Goal: Check status: Check status

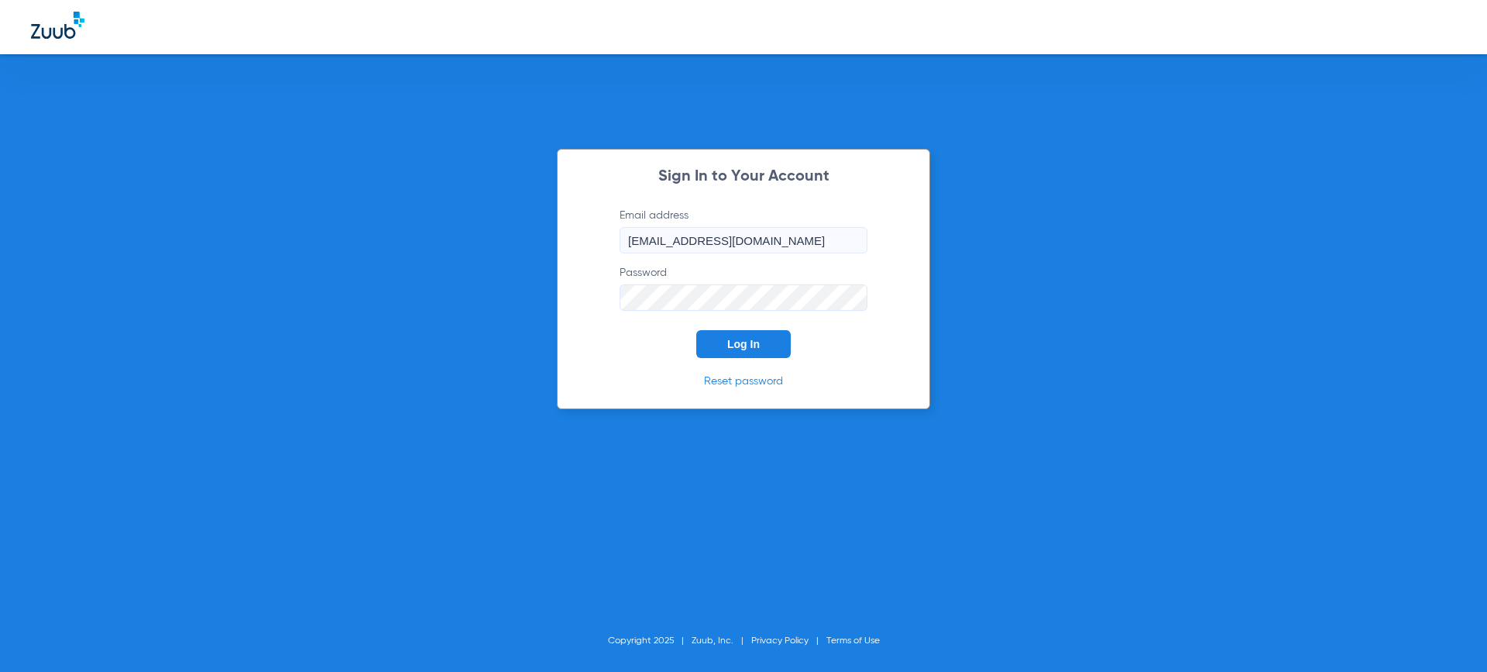
click at [821, 240] on input "[EMAIL_ADDRESS][DOMAIN_NAME]" at bounding box center [744, 240] width 248 height 26
type input "[EMAIL_ADDRESS][DOMAIN_NAME]"
click at [748, 342] on span "Log In" at bounding box center [743, 344] width 33 height 12
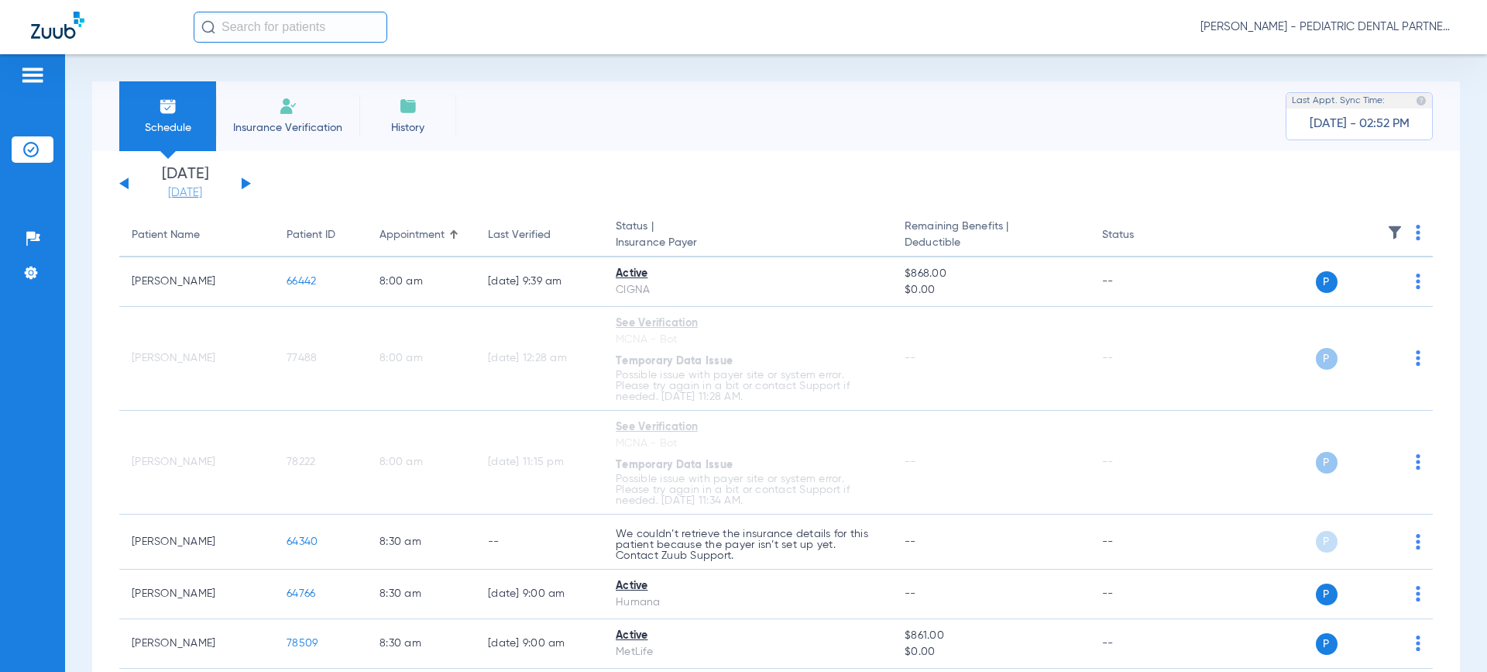
click at [187, 188] on link "[DATE]" at bounding box center [185, 192] width 93 height 15
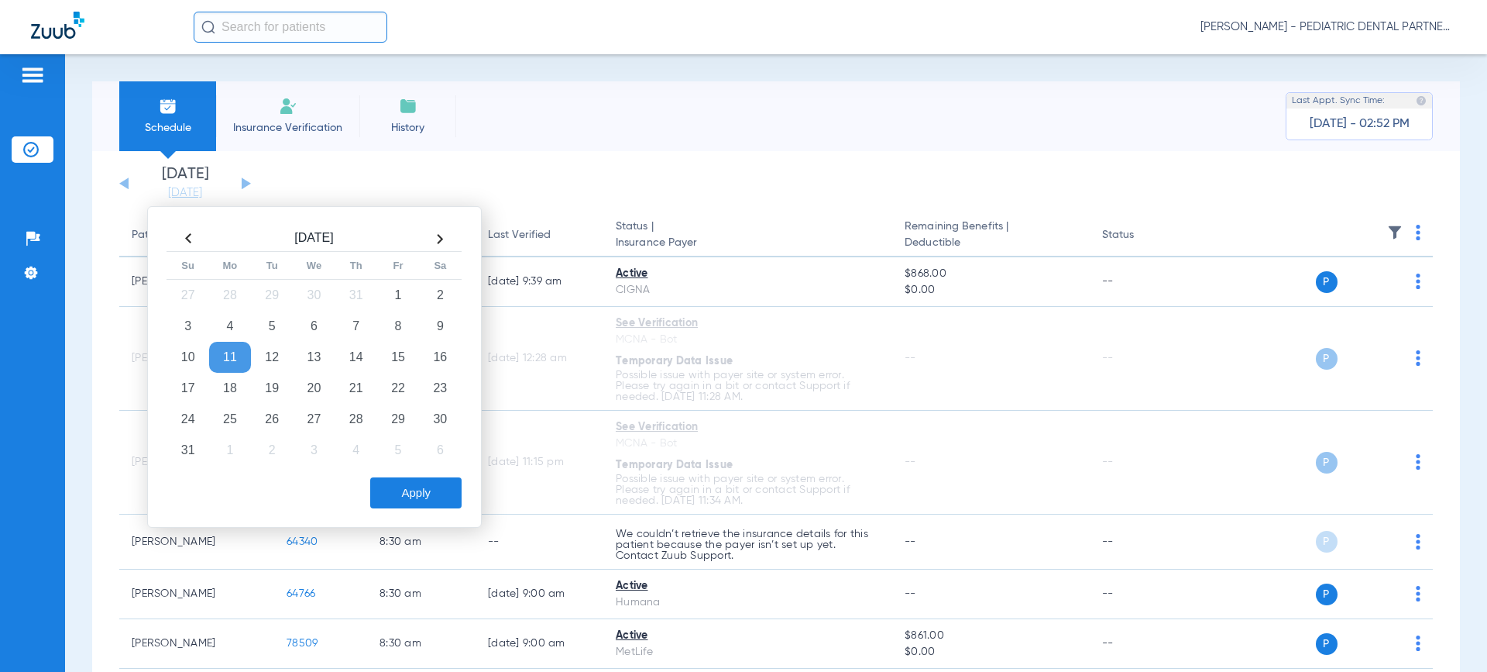
click at [192, 239] on th at bounding box center [188, 238] width 42 height 25
click at [364, 358] on td "17" at bounding box center [356, 357] width 42 height 31
click at [414, 490] on button "Apply" at bounding box center [415, 492] width 91 height 31
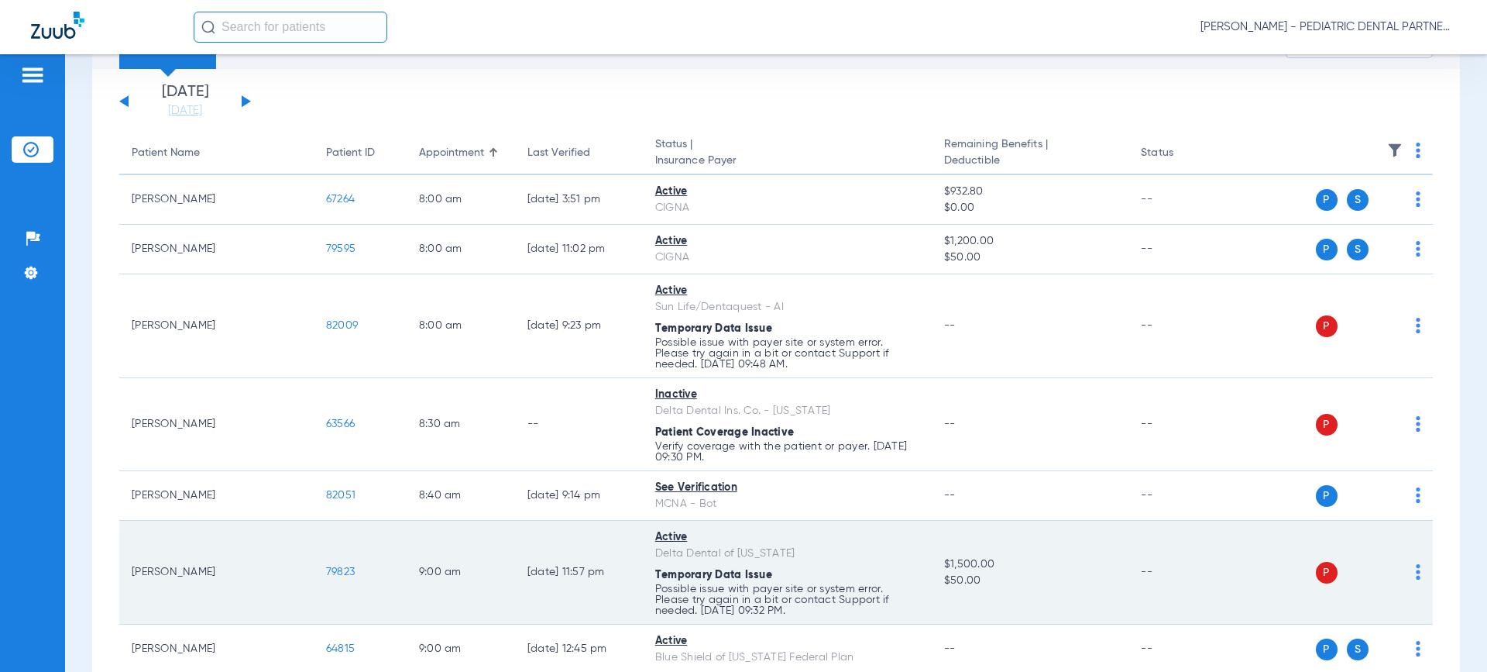
scroll to position [81, 0]
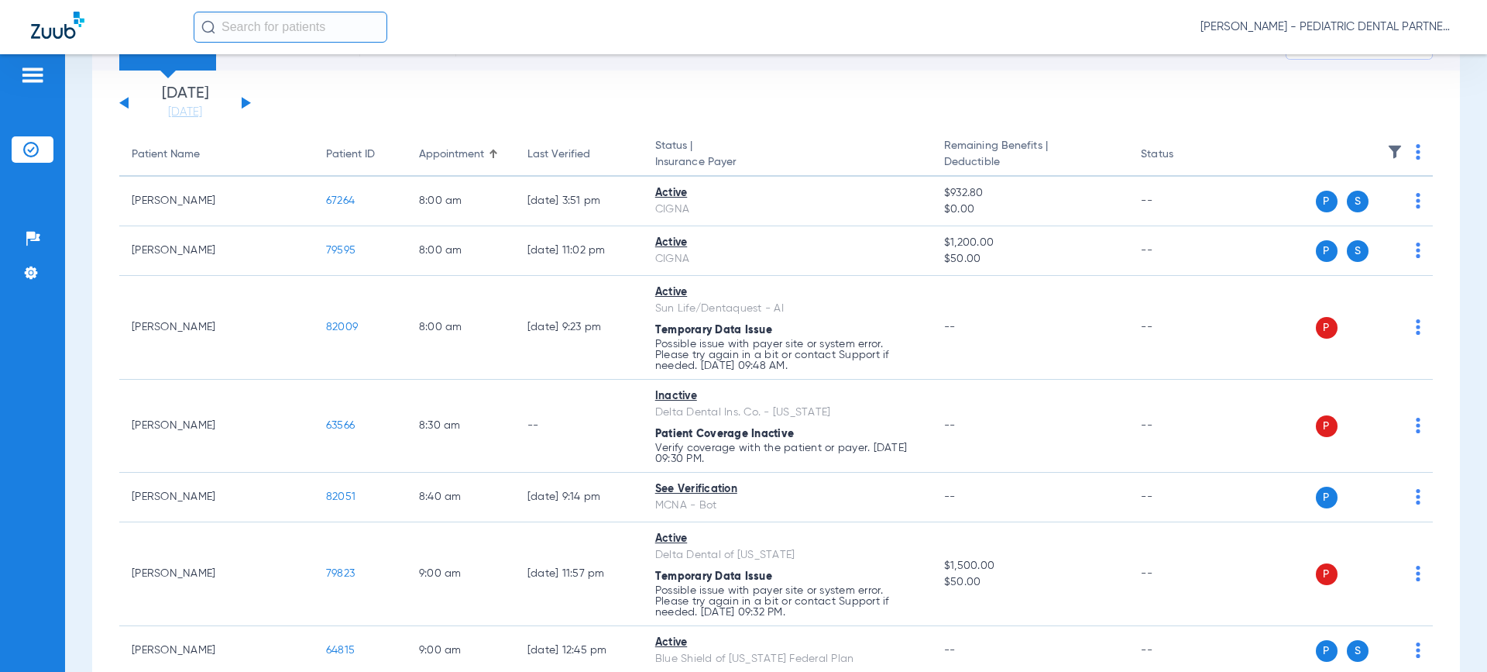
click at [123, 98] on div "[DATE] [DATE] [DATE] [DATE] [DATE] [DATE] [DATE] [DATE] [DATE] [DATE] [DATE] [D…" at bounding box center [185, 103] width 132 height 34
click at [245, 99] on button at bounding box center [246, 103] width 9 height 12
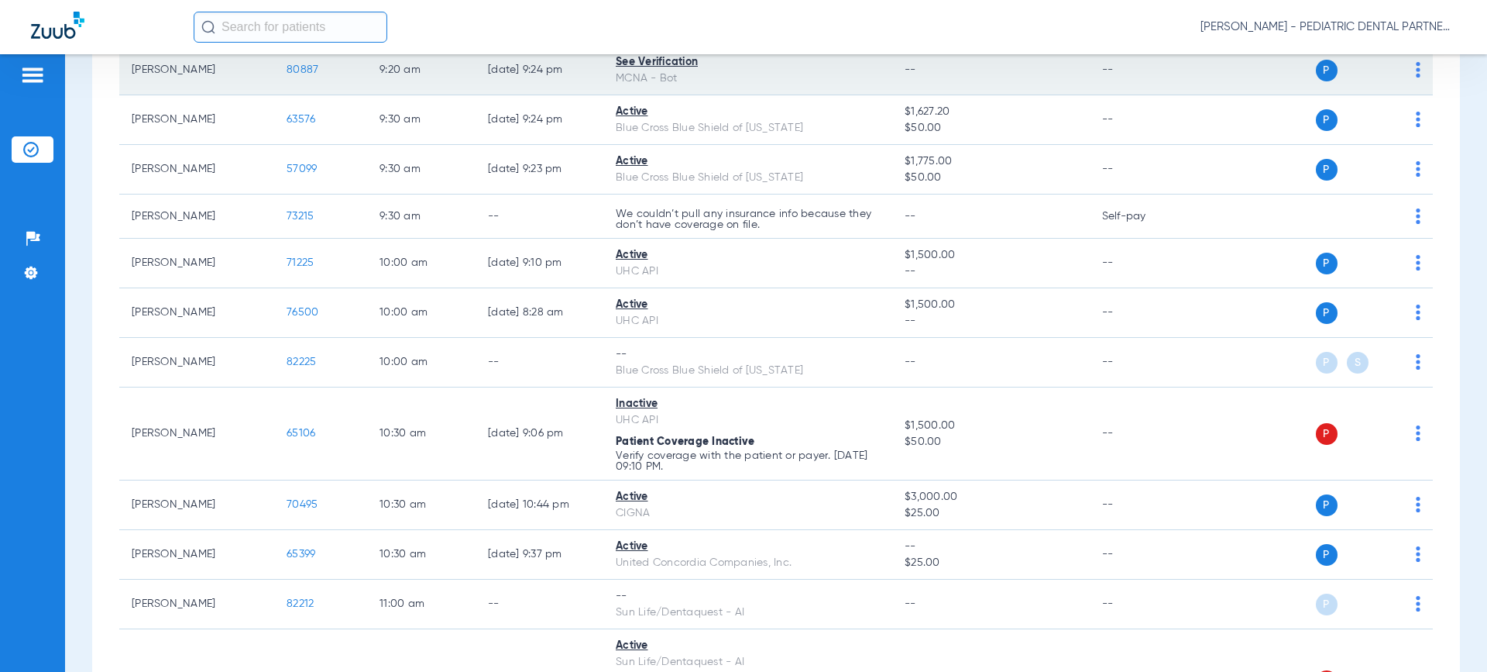
scroll to position [697, 0]
